Goal: Entertainment & Leisure: Consume media (video, audio)

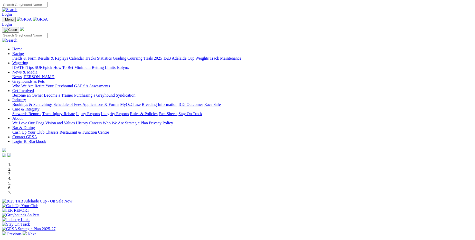
click at [68, 56] on link "Results & Replays" at bounding box center [52, 58] width 31 height 4
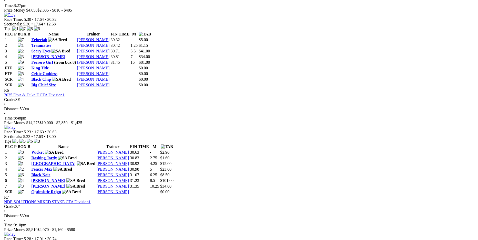
scroll to position [693, 0]
